Goal: Task Accomplishment & Management: Manage account settings

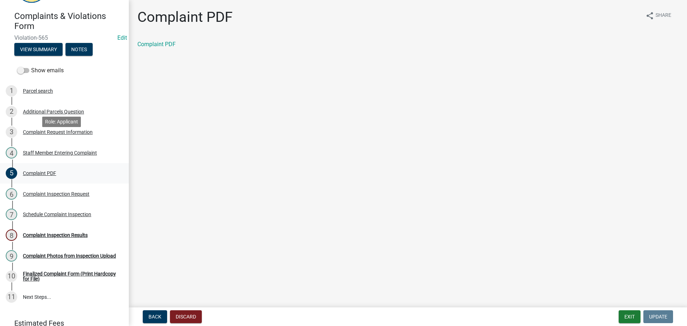
scroll to position [68, 0]
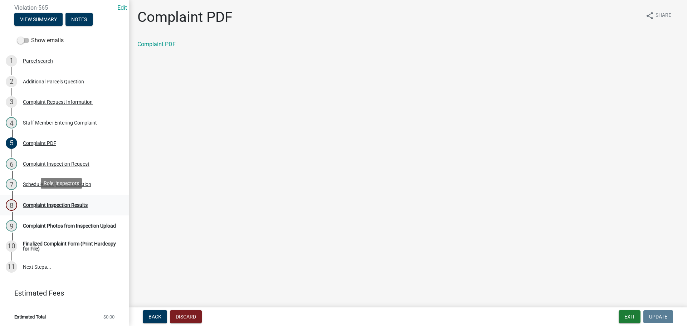
click at [49, 202] on div "Complaint Inspection Results" at bounding box center [55, 204] width 65 height 5
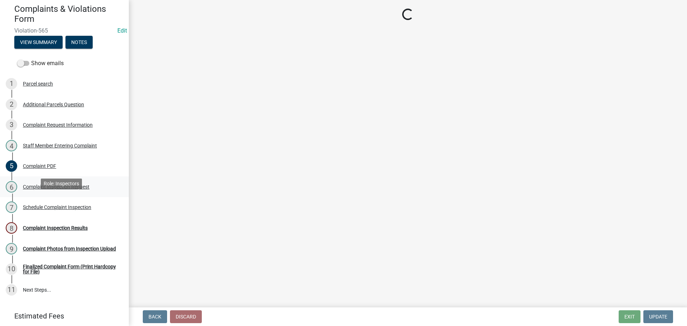
scroll to position [32, 0]
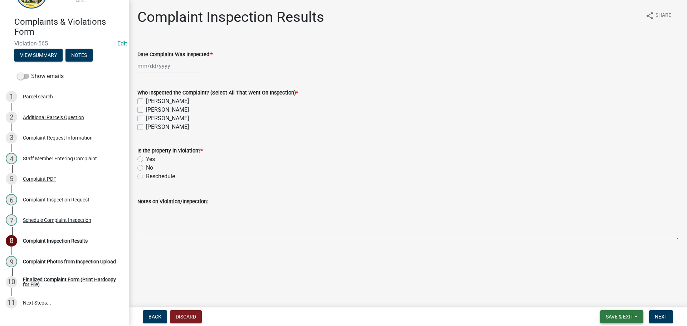
click at [623, 318] on span "Save & Exit" at bounding box center [620, 317] width 28 height 6
click at [595, 293] on button "Save & Exit" at bounding box center [614, 297] width 57 height 17
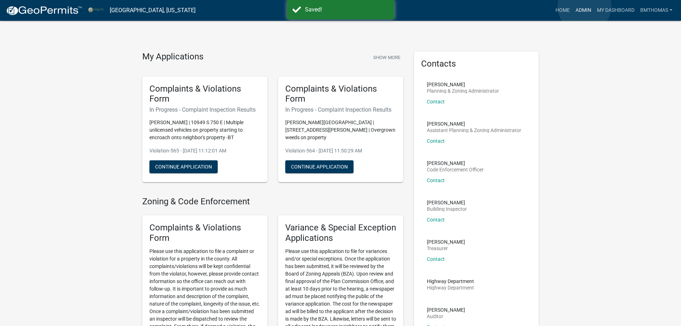
click at [585, 6] on link "Admin" at bounding box center [583, 11] width 21 height 14
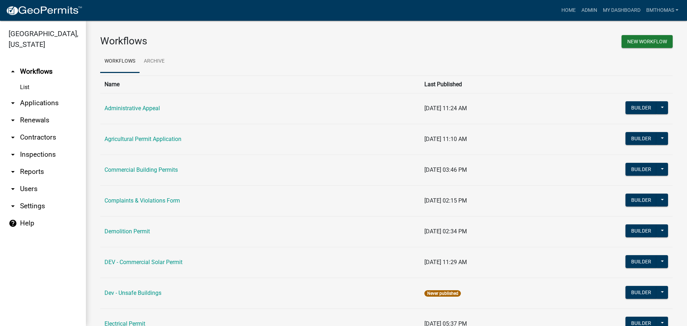
click at [29, 146] on link "arrow_drop_down Inspections" at bounding box center [43, 154] width 86 height 17
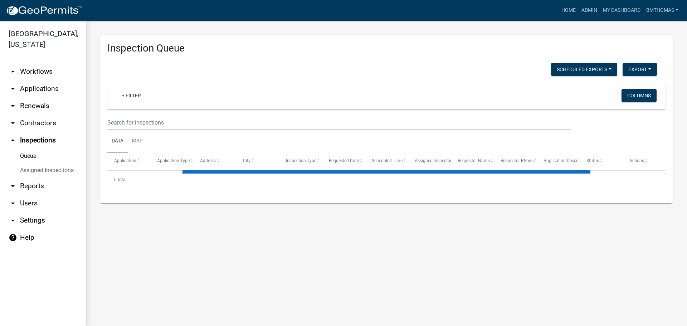
click at [37, 163] on link "Assigned Inspections" at bounding box center [43, 170] width 86 height 14
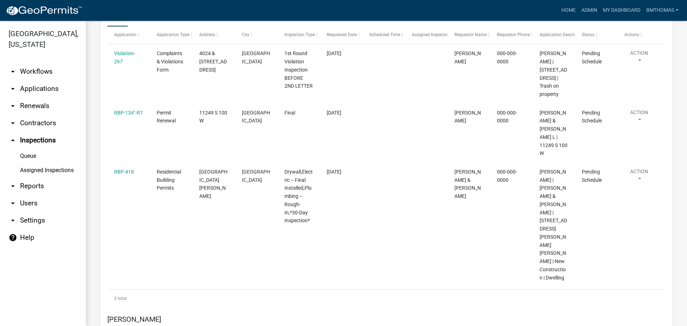
scroll to position [215, 0]
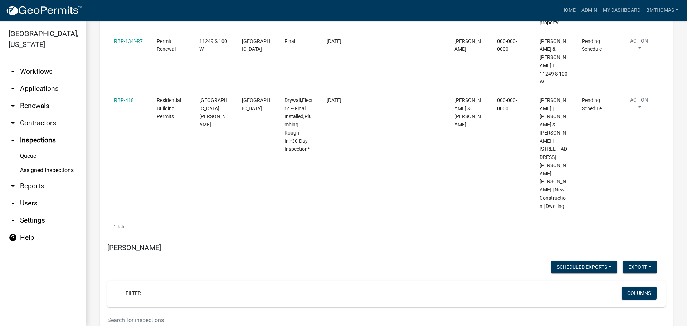
click at [53, 163] on link "Assigned Inspections" at bounding box center [43, 170] width 86 height 14
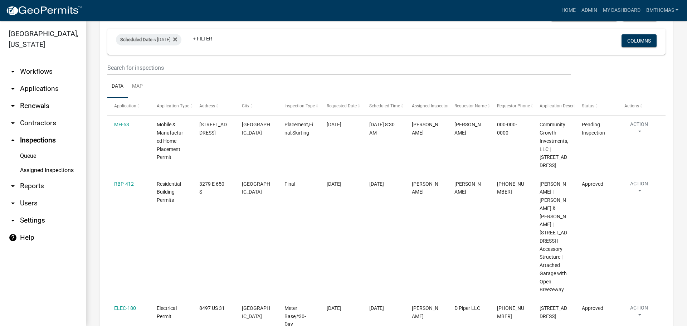
scroll to position [4424, 0]
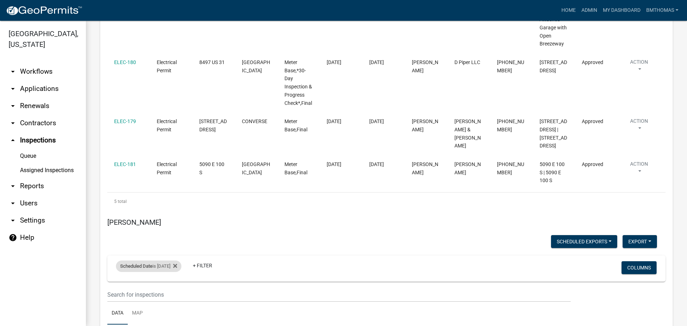
click at [169, 260] on div "Scheduled Date is [DATE]" at bounding box center [148, 265] width 65 height 11
click at [176, 212] on input "[DATE]" at bounding box center [155, 211] width 50 height 15
type input "[DATE]"
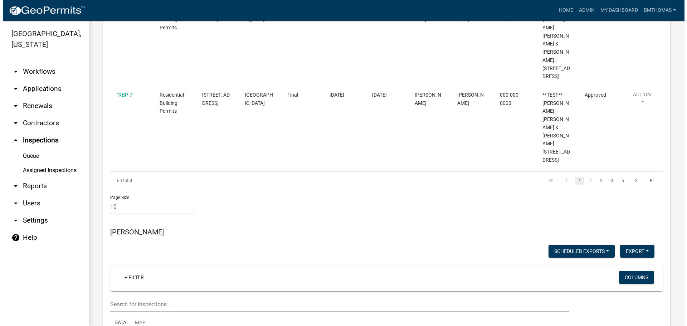
scroll to position [3559, 0]
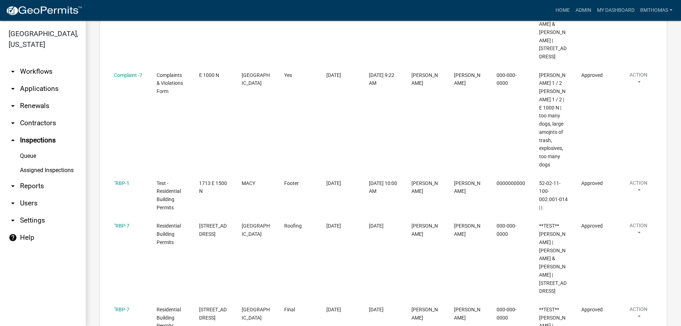
click at [21, 80] on link "arrow_drop_down Applications" at bounding box center [43, 88] width 86 height 17
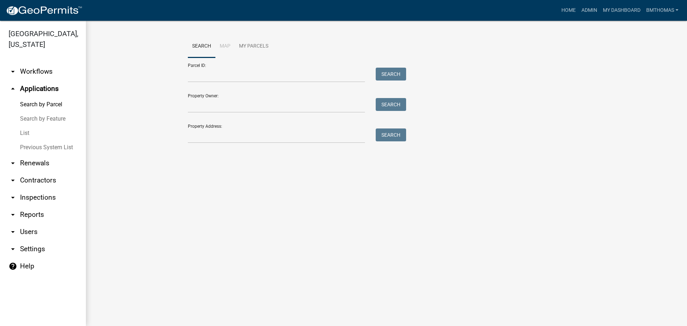
click at [25, 126] on link "List" at bounding box center [43, 133] width 86 height 14
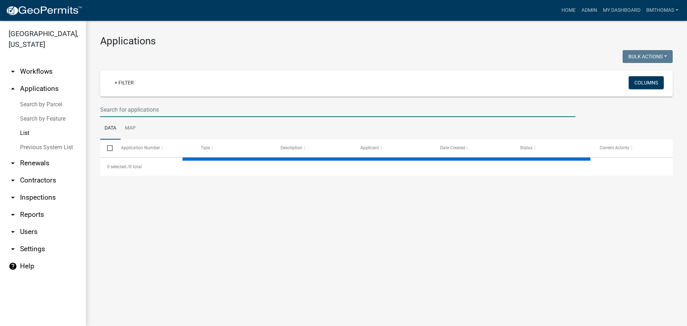
click at [119, 107] on input "text" at bounding box center [337, 109] width 475 height 15
select select "3: 100"
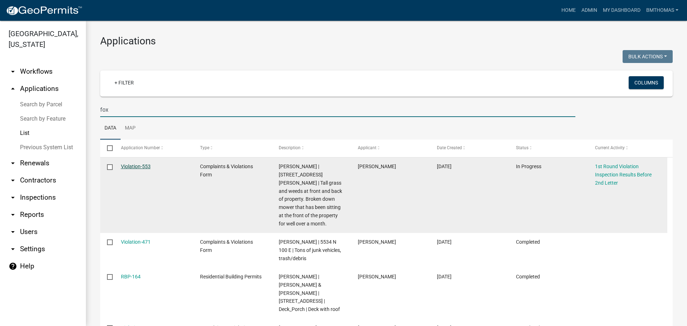
type input "fox"
click at [143, 167] on link "Violation-553" at bounding box center [136, 166] width 30 height 6
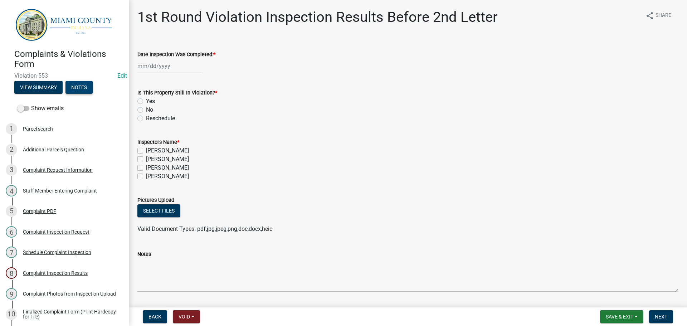
click at [79, 87] on button "Notes" at bounding box center [78, 87] width 27 height 13
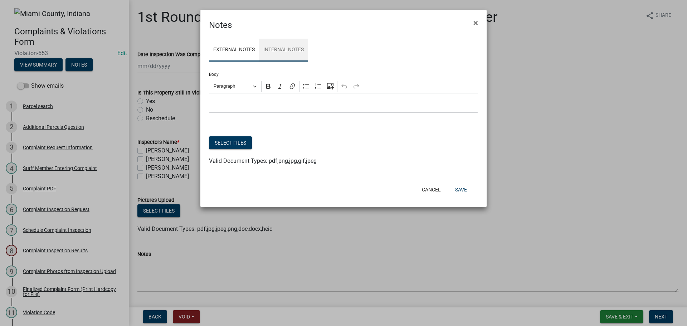
click at [297, 48] on link "Internal Notes" at bounding box center [283, 50] width 49 height 23
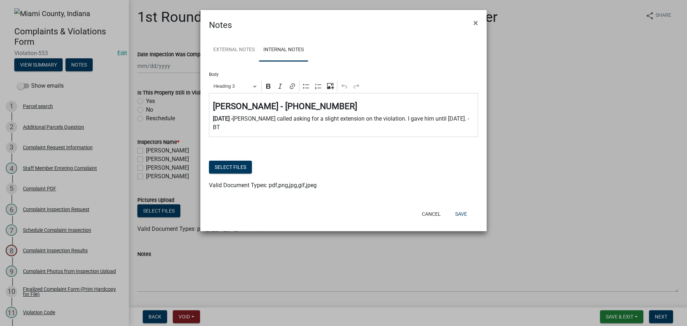
click at [464, 118] on p "[DATE] - [PERSON_NAME] called asking for a slight extension on the violation. I…" at bounding box center [343, 122] width 261 height 17
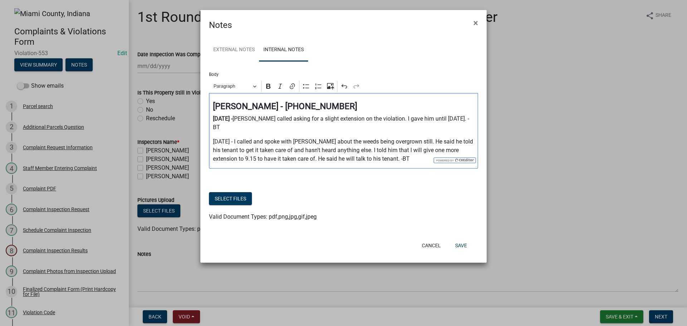
click at [224, 150] on p "[DATE] - I called and spoke with [PERSON_NAME] about the weeds being overgrown …" at bounding box center [343, 150] width 261 height 26
drag, startPoint x: 229, startPoint y: 132, endPoint x: 216, endPoint y: 131, distance: 12.6
click at [216, 137] on p "[DATE] - I called and spoke with [PERSON_NAME] about the weeds being overgrown …" at bounding box center [343, 150] width 261 height 26
click at [238, 137] on p "[DATE] - I called and spoke with [PERSON_NAME] about the weeds being overgrown …" at bounding box center [343, 150] width 261 height 26
drag, startPoint x: 235, startPoint y: 133, endPoint x: 211, endPoint y: 132, distance: 23.6
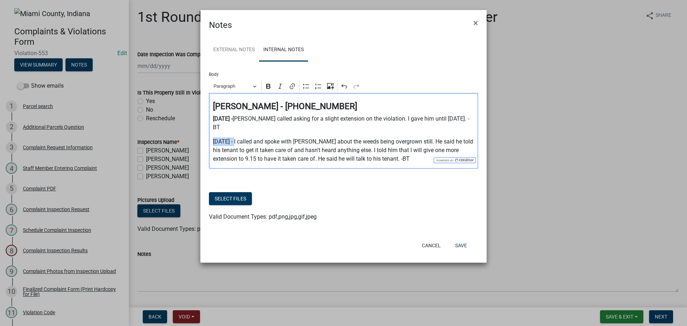
click at [211, 132] on div "[PERSON_NAME] - [PHONE_NUMBER] [DATE] - [PERSON_NAME] called asking for a sligh…" at bounding box center [343, 130] width 269 height 75
click at [266, 87] on icon "Editor toolbar" at bounding box center [268, 86] width 7 height 7
click at [287, 143] on p "[DATE] - I called and spoke with [PERSON_NAME] about the weeds being overgrown …" at bounding box center [343, 150] width 261 height 26
click at [391, 150] on p "[DATE] - I called and spoke with [PERSON_NAME] about the weeds being overgrown …" at bounding box center [343, 150] width 261 height 26
click at [391, 153] on p "[DATE] - I called and spoke with [PERSON_NAME] about the weeds being overgrown …" at bounding box center [343, 150] width 261 height 26
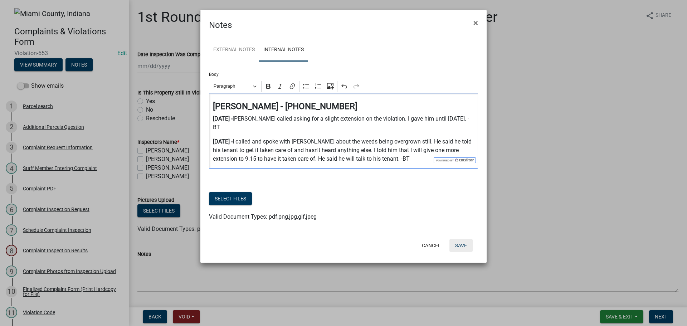
click at [465, 239] on button "Save" at bounding box center [460, 245] width 23 height 13
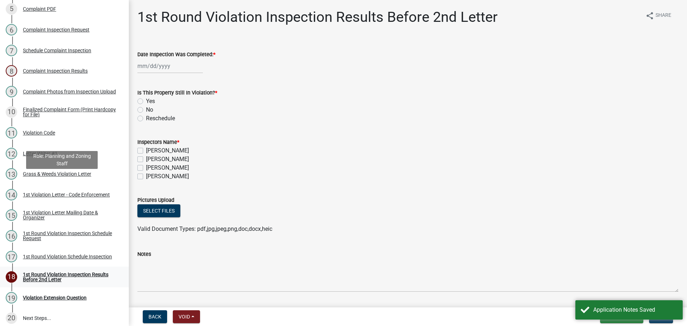
scroll to position [215, 0]
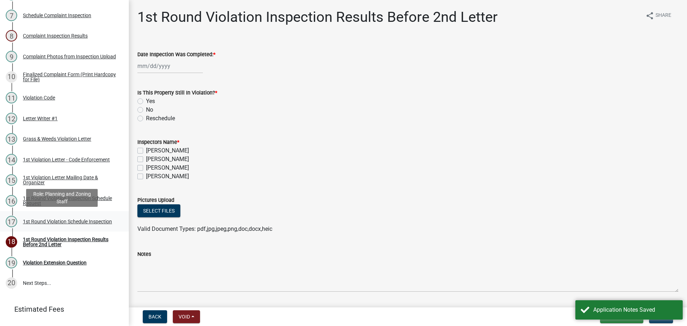
click at [33, 221] on div "1st Round Violation Schedule Inspection" at bounding box center [67, 221] width 89 height 5
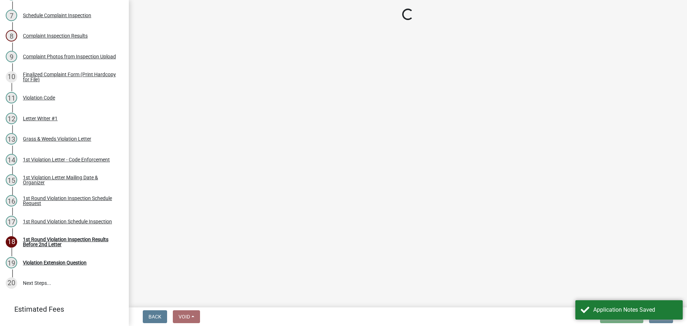
select select "0324ce59-dc13-463c-88f6-21718b6e040a"
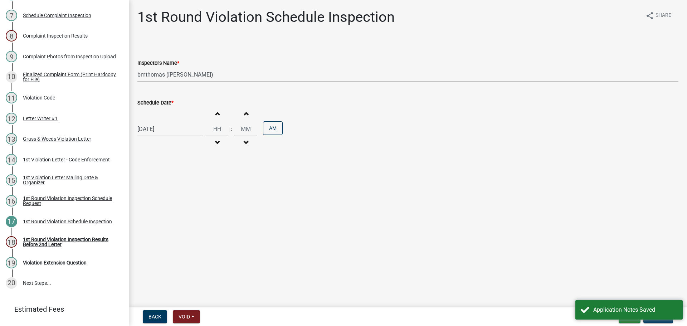
click at [178, 136] on div "[DATE] Increment hours Decrement hours : Increment minutes Decrement minutes AM" at bounding box center [407, 129] width 541 height 44
click at [173, 127] on div "[DATE]" at bounding box center [169, 129] width 65 height 15
select select "9"
select select "2025"
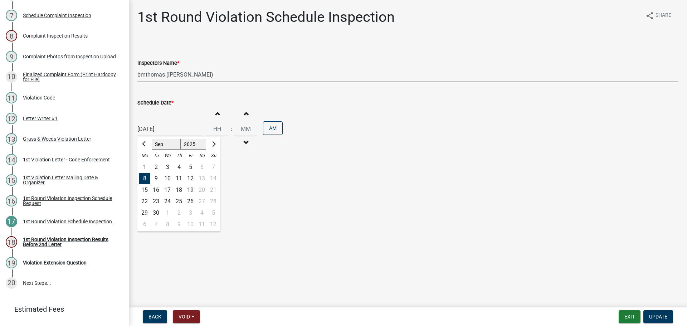
click at [145, 190] on div "15" at bounding box center [144, 189] width 11 height 11
type input "[DATE]"
click at [666, 314] on span "Update" at bounding box center [658, 317] width 18 height 6
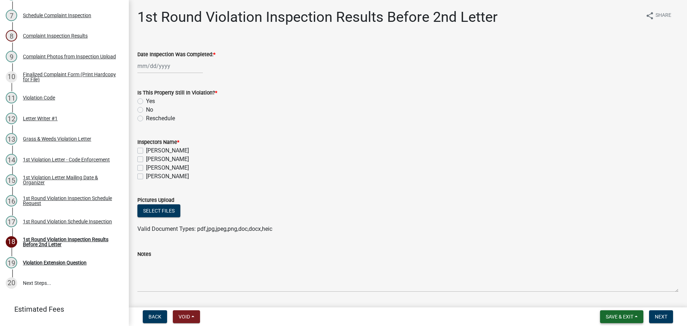
click at [611, 317] on span "Save & Exit" at bounding box center [620, 317] width 28 height 6
click at [610, 302] on button "Save & Exit" at bounding box center [614, 297] width 57 height 17
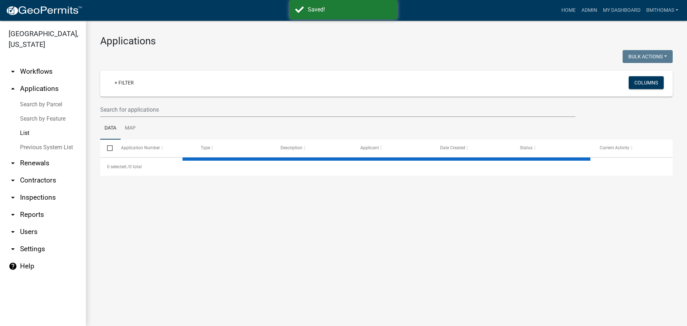
select select "3: 100"
